Goal: Information Seeking & Learning: Learn about a topic

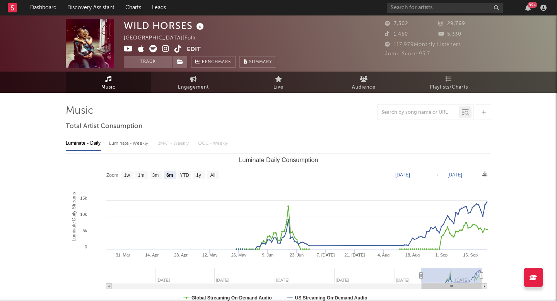
select select "6m"
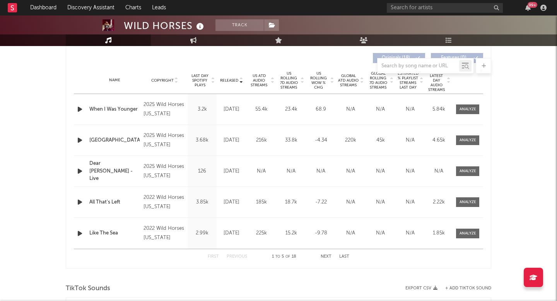
scroll to position [279, 0]
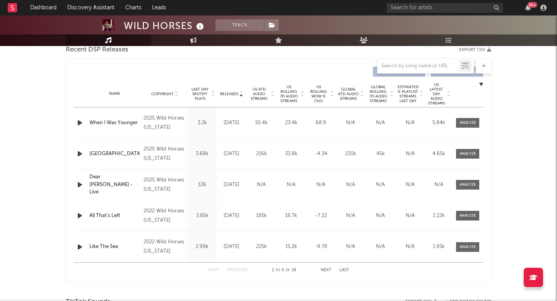
click at [229, 95] on span "Released" at bounding box center [229, 94] width 18 height 5
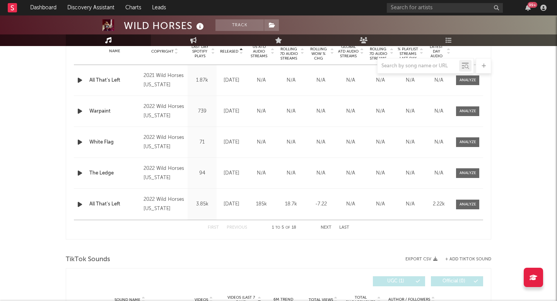
scroll to position [317, 0]
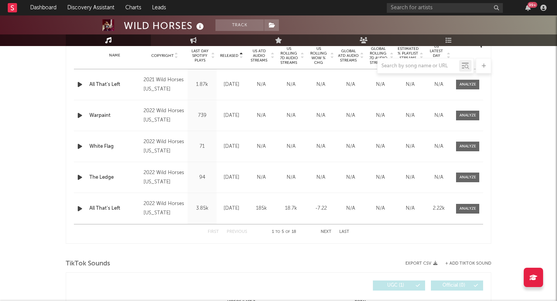
click at [328, 233] on button "Next" at bounding box center [326, 232] width 11 height 4
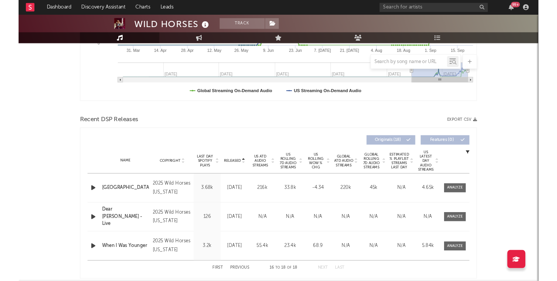
scroll to position [0, 0]
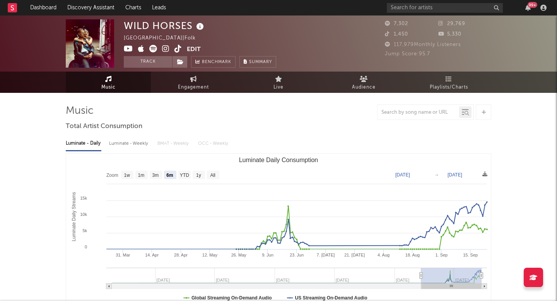
click at [175, 45] on icon at bounding box center [177, 49] width 7 height 8
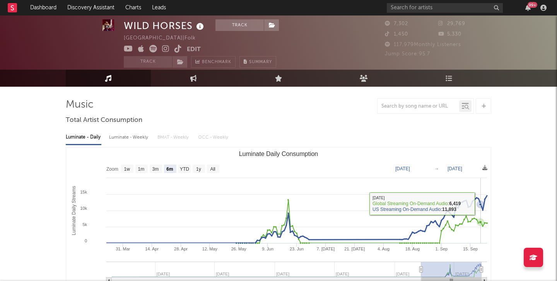
scroll to position [11, 0]
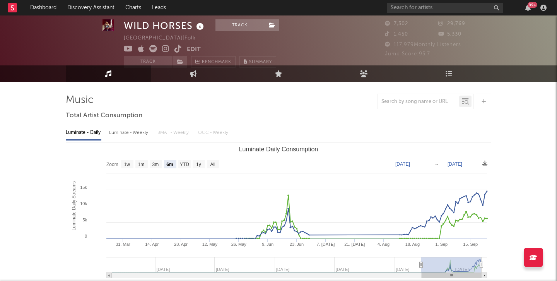
click at [410, 13] on div "99 +" at bounding box center [468, 7] width 162 height 15
click at [406, 9] on input "text" at bounding box center [445, 8] width 116 height 10
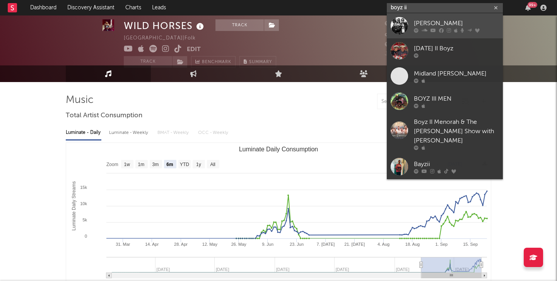
type input "boyz ii"
click at [422, 21] on div "Boyz II Men" at bounding box center [456, 23] width 85 height 9
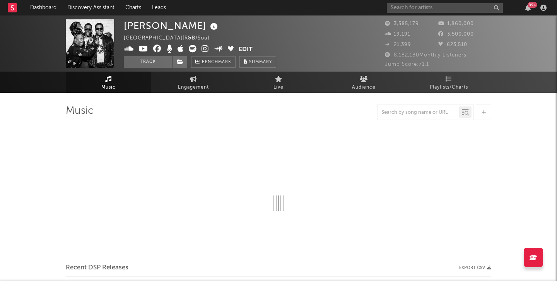
select select "6m"
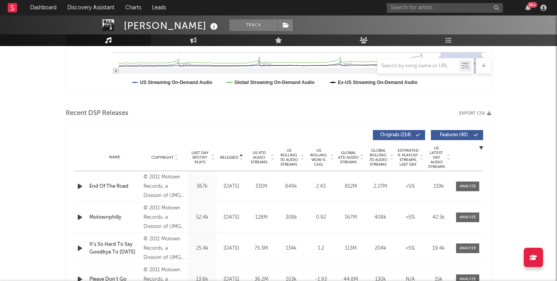
scroll to position [229, 0]
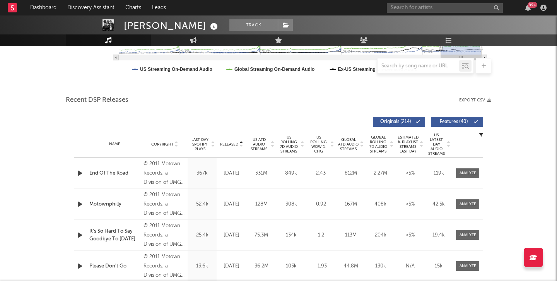
click at [283, 141] on span "US Rolling 7D Audio Streams" at bounding box center [288, 144] width 21 height 19
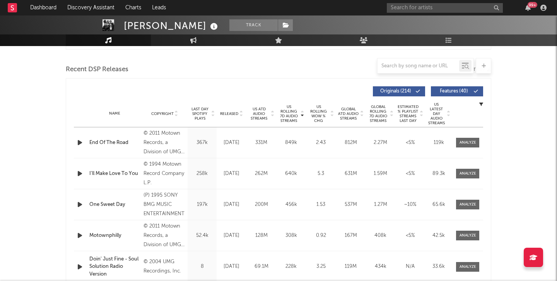
scroll to position [258, 0]
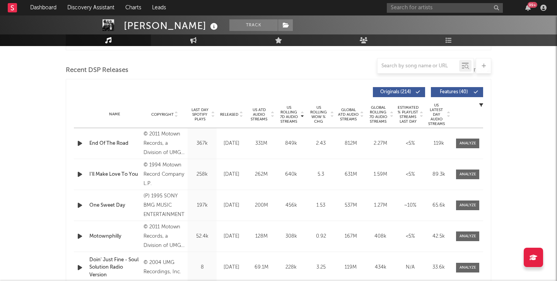
click at [402, 14] on div "99 +" at bounding box center [468, 7] width 162 height 15
click at [402, 8] on input "text" at bounding box center [445, 8] width 116 height 10
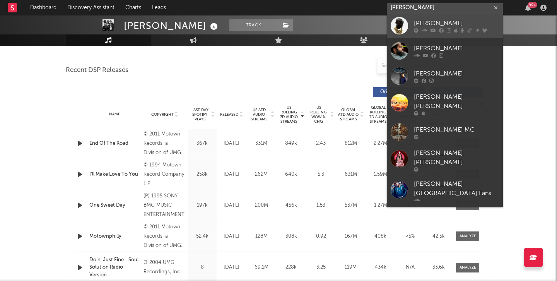
type input "akon"
click at [416, 15] on link "Akon" at bounding box center [445, 25] width 116 height 25
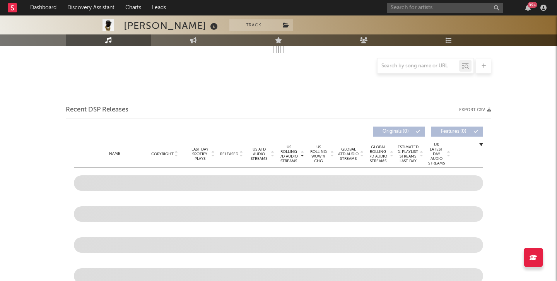
select select "6m"
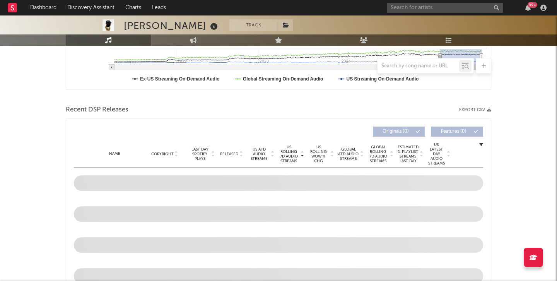
scroll to position [221, 0]
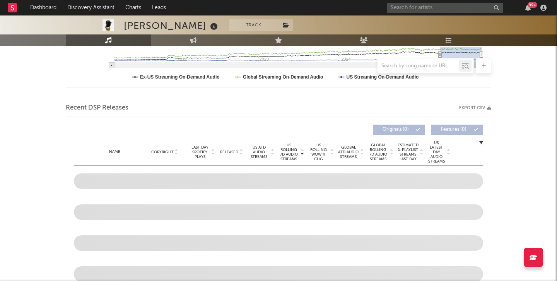
click at [326, 153] on span "US Rolling WoW % Chg" at bounding box center [318, 152] width 21 height 19
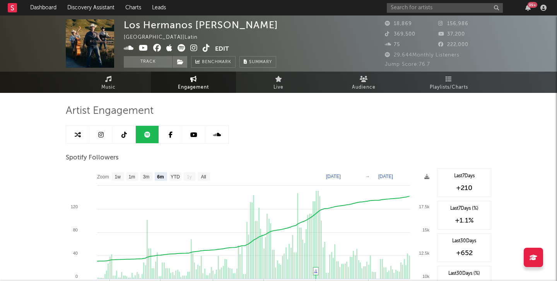
select select "6m"
select select "1w"
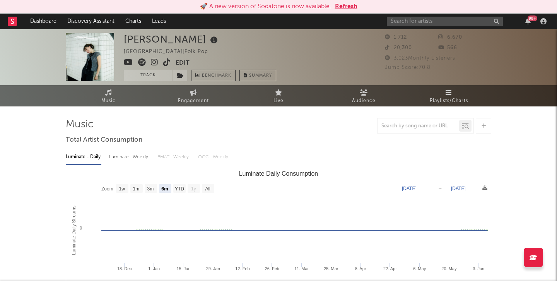
select select "6m"
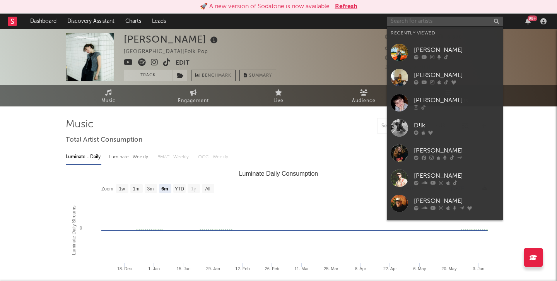
click at [428, 21] on input "text" at bounding box center [445, 22] width 116 height 10
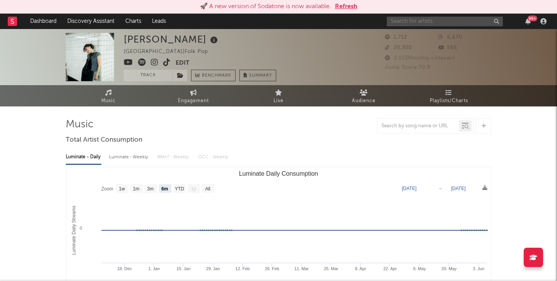
click at [424, 24] on input "text" at bounding box center [445, 22] width 116 height 10
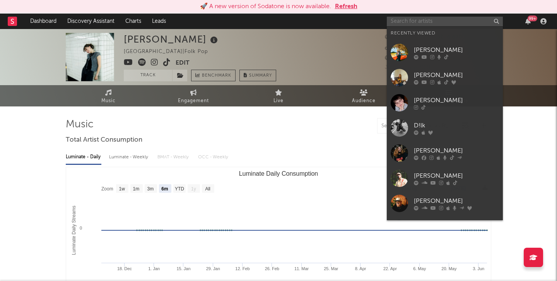
paste input "[PERSON_NAME]"
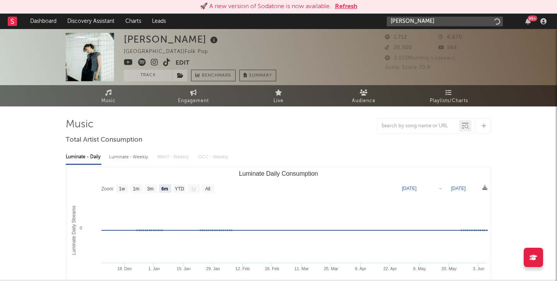
click at [424, 24] on input "[PERSON_NAME]" at bounding box center [445, 22] width 116 height 10
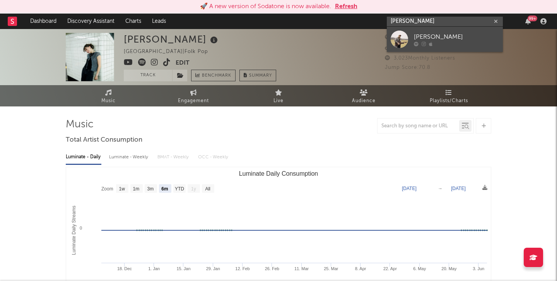
type input "[PERSON_NAME]"
click at [425, 47] on link "[PERSON_NAME]" at bounding box center [445, 39] width 116 height 25
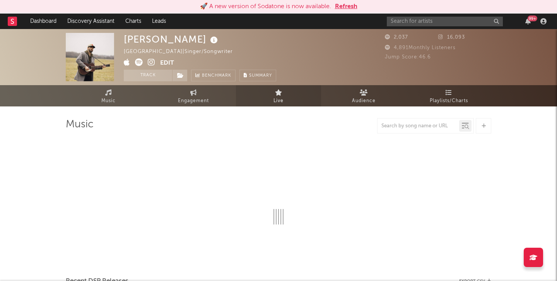
select select "1w"
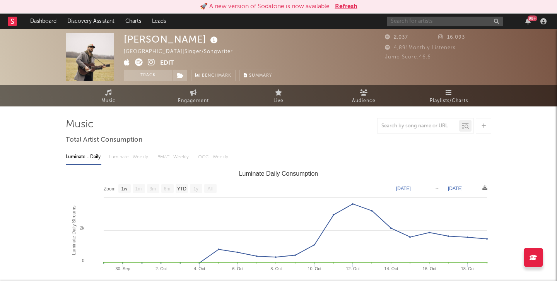
click at [395, 22] on input "text" at bounding box center [445, 22] width 116 height 10
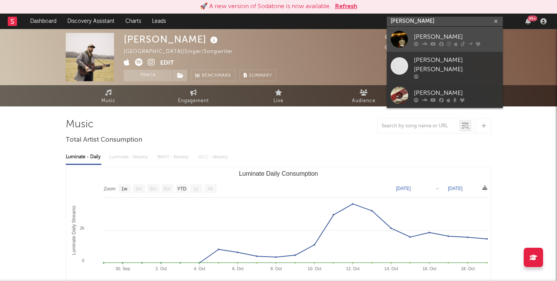
type input "[PERSON_NAME]"
click at [419, 39] on div "[PERSON_NAME]" at bounding box center [456, 36] width 85 height 9
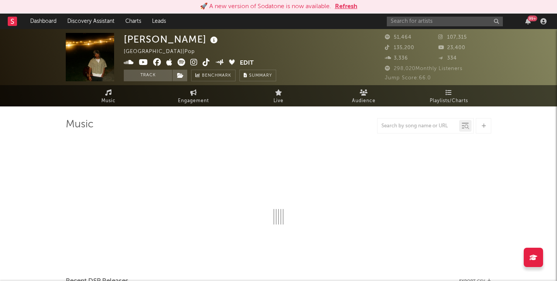
click at [198, 63] on span at bounding box center [182, 63] width 116 height 10
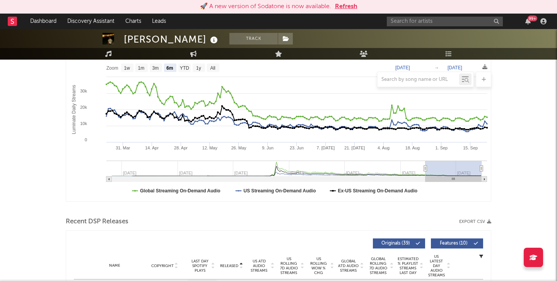
scroll to position [17, 0]
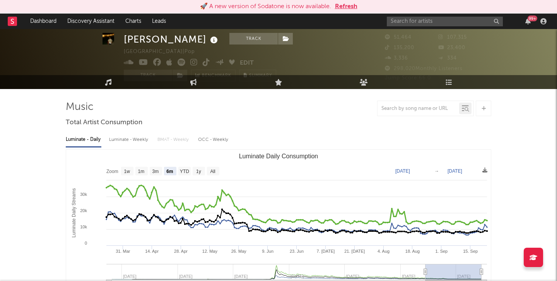
click at [214, 166] on rect "Luminate Daily Consumption" at bounding box center [278, 227] width 425 height 155
click at [214, 170] on text "All" at bounding box center [212, 171] width 5 height 5
select select "All"
type input "[DATE]"
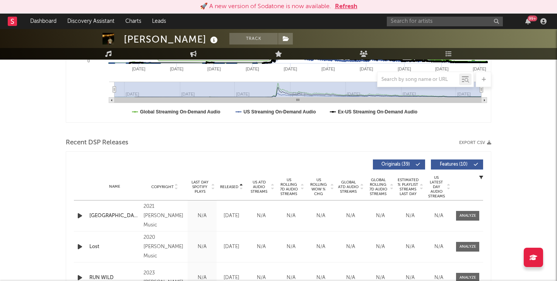
scroll to position [0, 0]
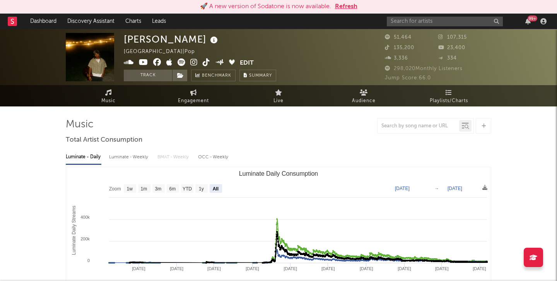
click at [197, 65] on icon at bounding box center [193, 62] width 7 height 8
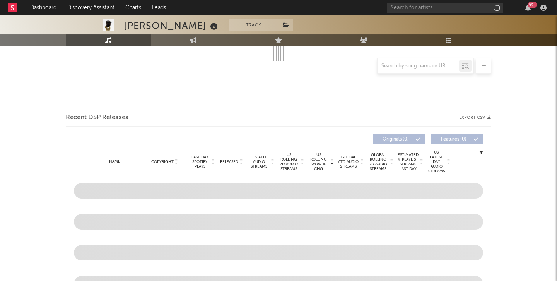
scroll to position [212, 0]
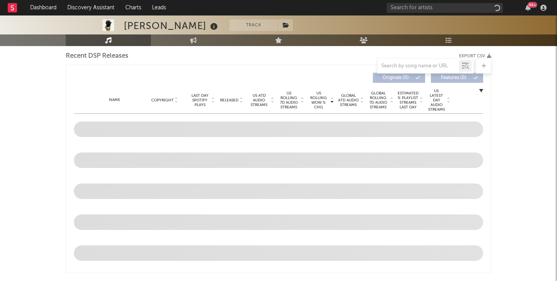
select select "6m"
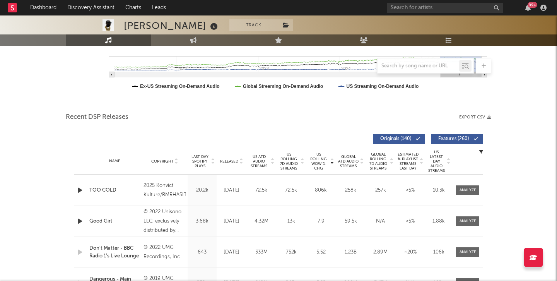
click at [263, 116] on div "Recent DSP Releases Export CSV" at bounding box center [279, 117] width 426 height 13
click at [289, 161] on span "US Rolling 7D Audio Streams" at bounding box center [288, 161] width 21 height 19
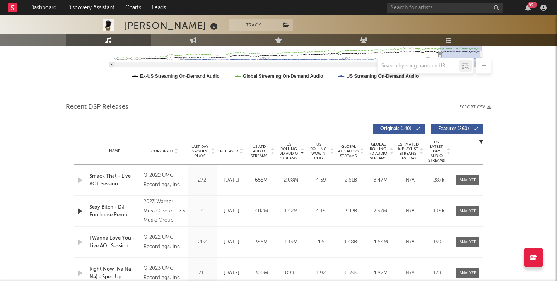
scroll to position [227, 0]
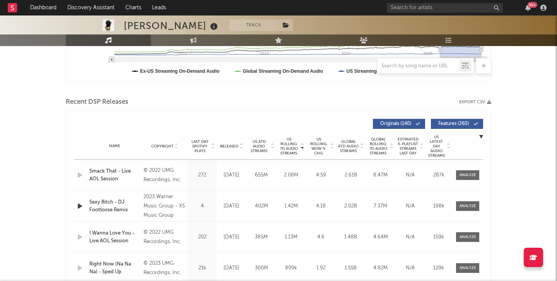
click at [234, 144] on span "Released" at bounding box center [229, 146] width 18 height 5
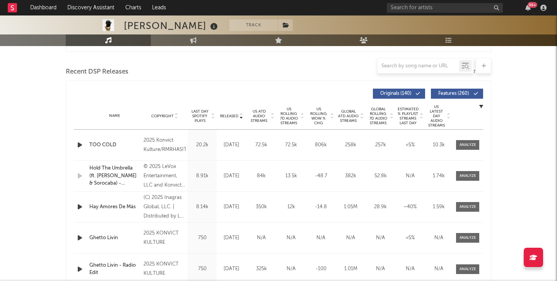
scroll to position [248, 0]
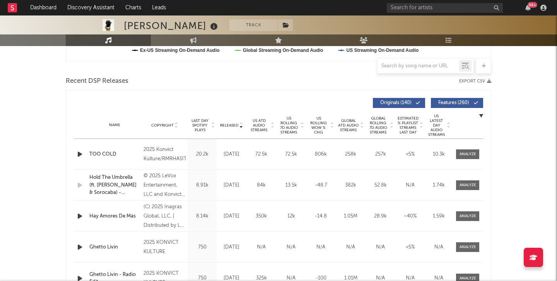
click at [286, 131] on span "US Rolling 7D Audio Streams" at bounding box center [288, 125] width 21 height 19
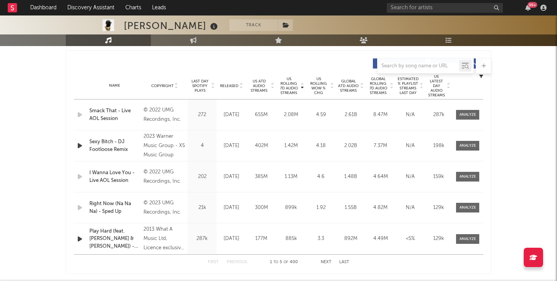
scroll to position [296, 0]
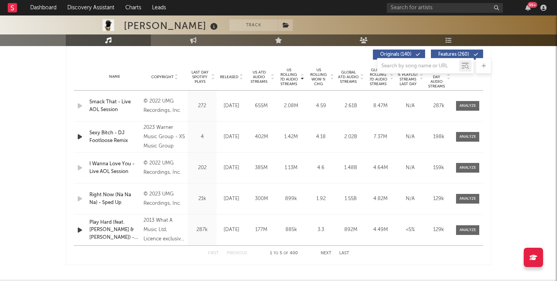
click at [232, 72] on div at bounding box center [279, 65] width 426 height 15
click at [232, 75] on span "Released" at bounding box center [229, 77] width 18 height 5
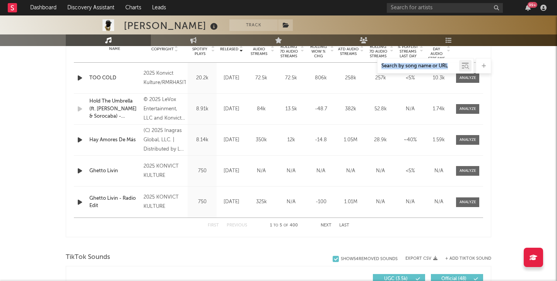
scroll to position [323, 0]
click at [328, 230] on div "First Previous 1 to 5 of 400 Next Last" at bounding box center [279, 226] width 142 height 15
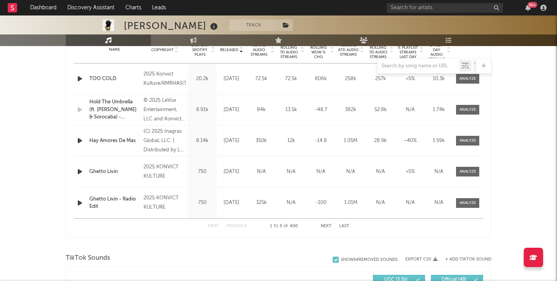
click at [328, 226] on button "Next" at bounding box center [326, 226] width 11 height 4
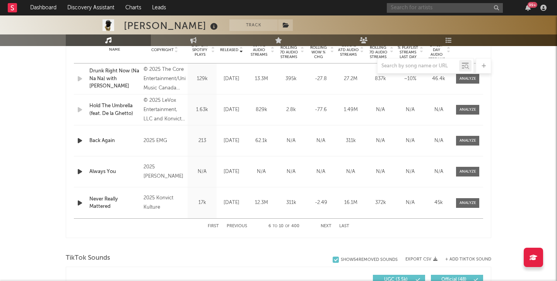
click at [409, 8] on input "text" at bounding box center [445, 8] width 116 height 10
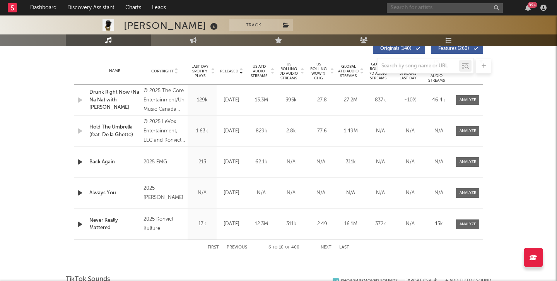
scroll to position [312, 0]
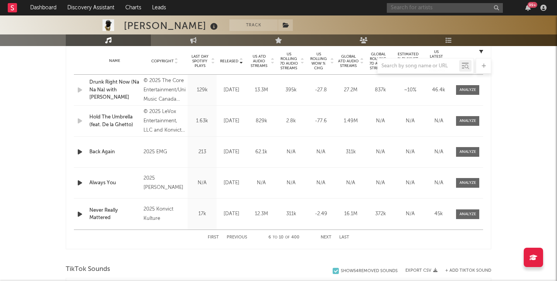
click at [245, 236] on button "Previous" at bounding box center [237, 237] width 21 height 4
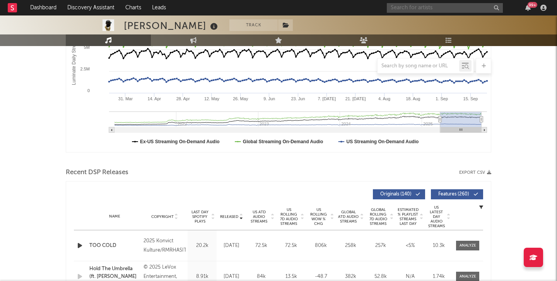
scroll to position [0, 0]
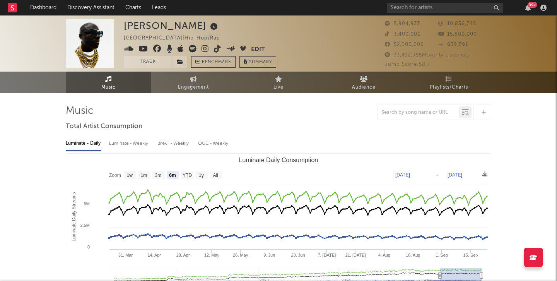
click at [193, 50] on icon at bounding box center [193, 49] width 8 height 8
click at [419, 11] on input "text" at bounding box center [445, 8] width 116 height 10
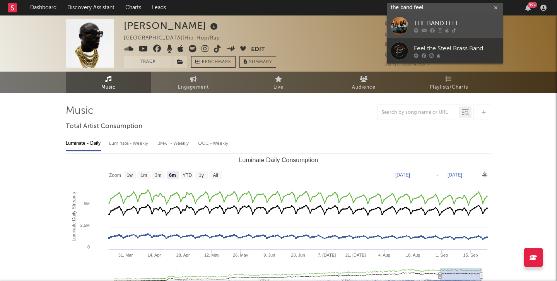
type input "the band feel"
click at [426, 24] on div "THE BAND FEEL" at bounding box center [456, 23] width 85 height 9
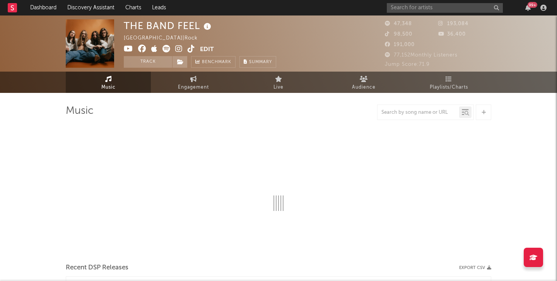
select select "6m"
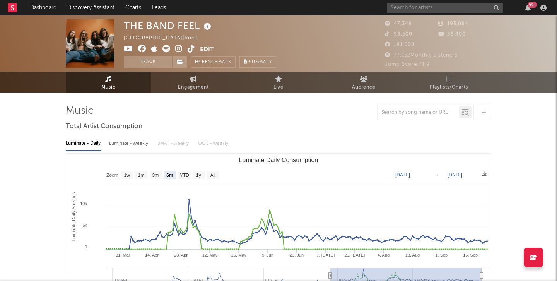
click at [182, 50] on link at bounding box center [178, 50] width 7 height 8
click at [196, 90] on span "Engagement" at bounding box center [193, 87] width 31 height 9
select select "1w"
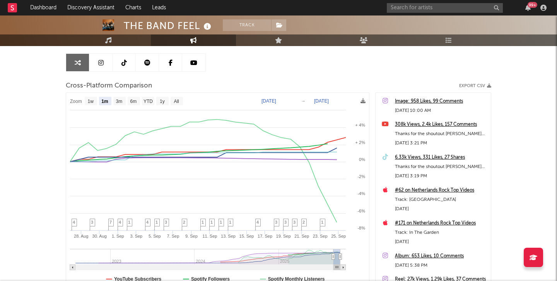
scroll to position [71, 0]
click at [174, 101] on text "All" at bounding box center [176, 101] width 5 height 5
select select "All"
type input "2022-07-31"
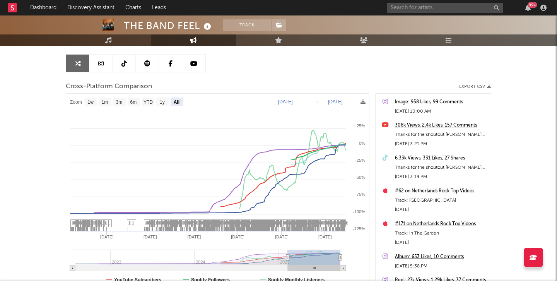
select select "All"
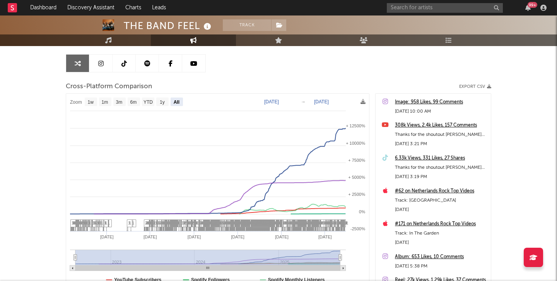
select select "All"
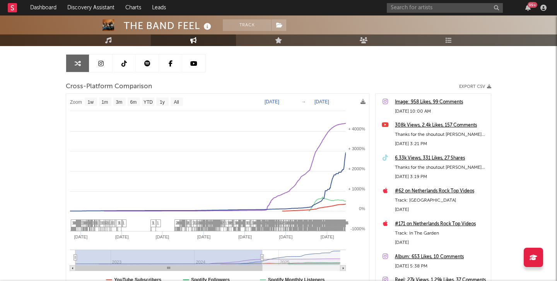
drag, startPoint x: 340, startPoint y: 257, endPoint x: 260, endPoint y: 253, distance: 80.2
click at [260, 253] on g at bounding box center [208, 260] width 276 height 21
type input "2024-10-10"
select select "1w"
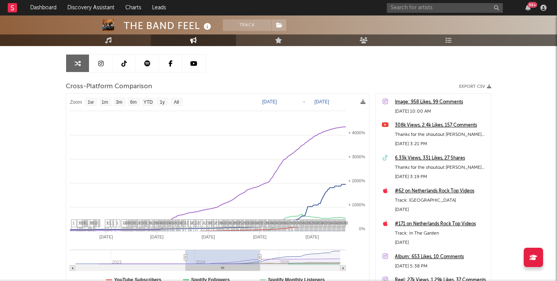
type input "2023-12-17"
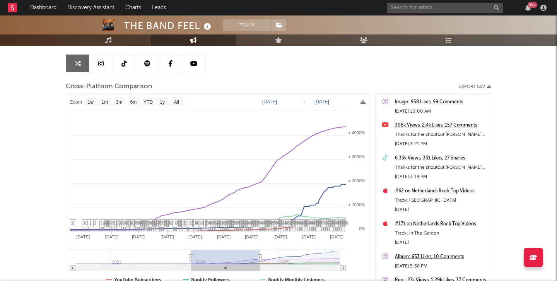
select select "1w"
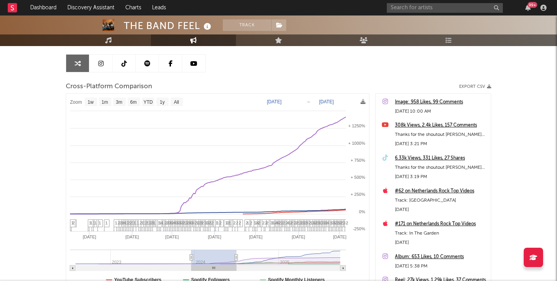
type input "2024-06-21"
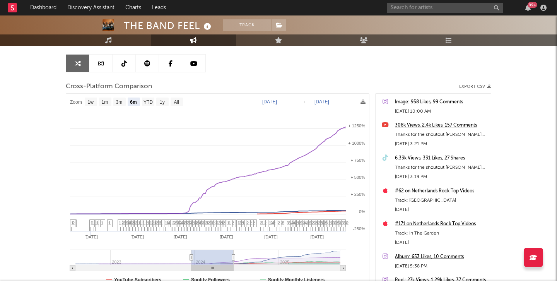
select select "6m"
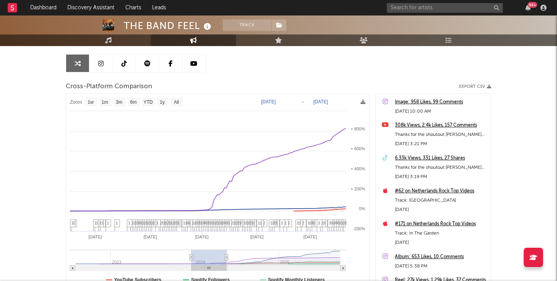
drag, startPoint x: 260, startPoint y: 257, endPoint x: 226, endPoint y: 258, distance: 33.3
click at [226, 258] on icon at bounding box center [226, 258] width 3 height 6
type input "2024-05-17"
select select "1w"
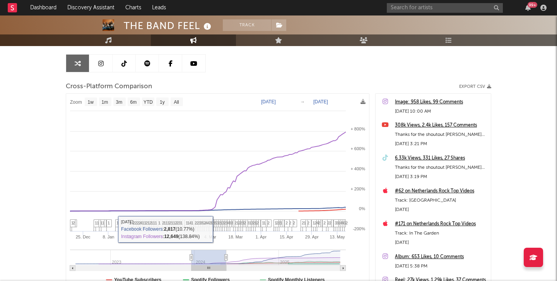
type input "2023-09-23"
type input "2024-02-22"
click at [189, 256] on g at bounding box center [208, 260] width 276 height 21
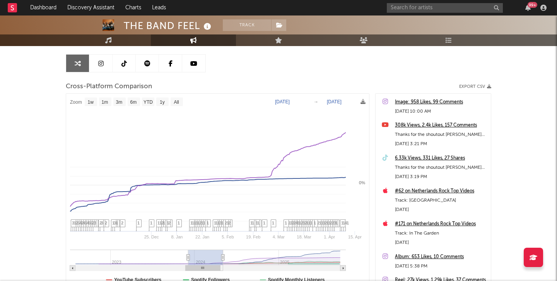
select select "1w"
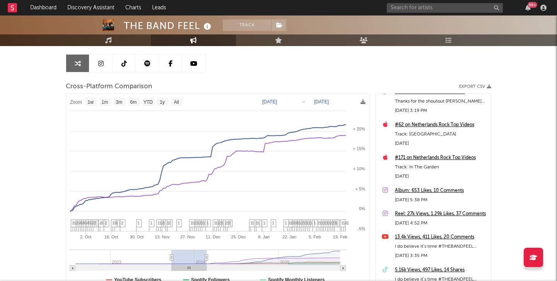
scroll to position [0, 0]
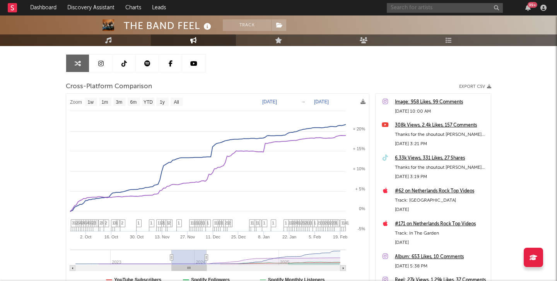
click at [402, 8] on input "text" at bounding box center [445, 8] width 116 height 10
